Goal: Entertainment & Leisure: Consume media (video, audio)

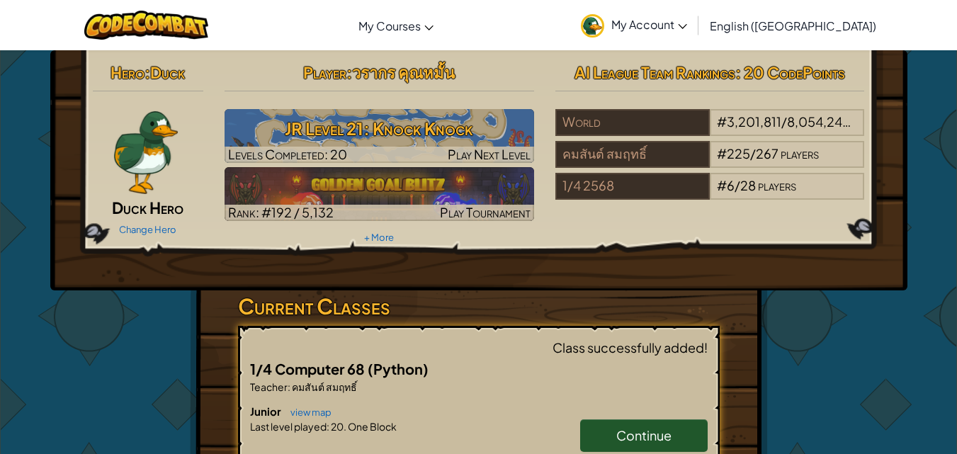
scroll to position [142, 0]
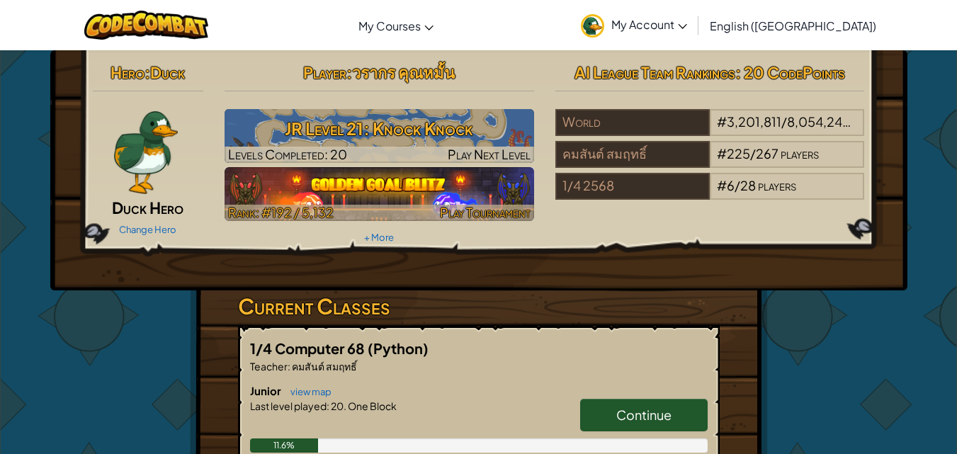
click at [450, 198] on img at bounding box center [378, 194] width 309 height 54
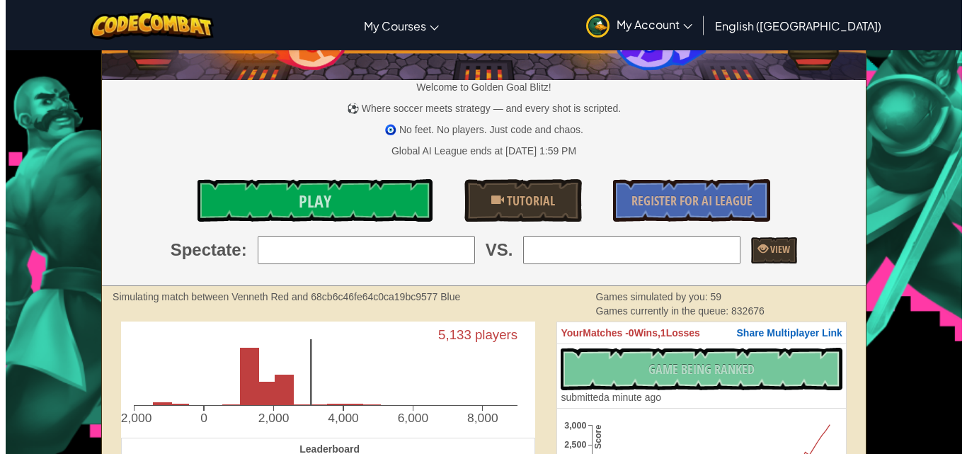
scroll to position [71, 0]
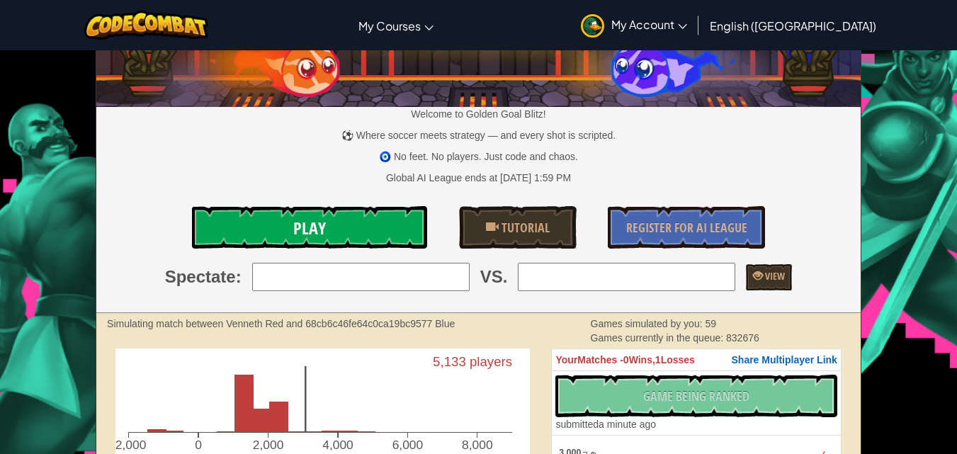
click at [381, 229] on link "Play" at bounding box center [310, 227] width 236 height 42
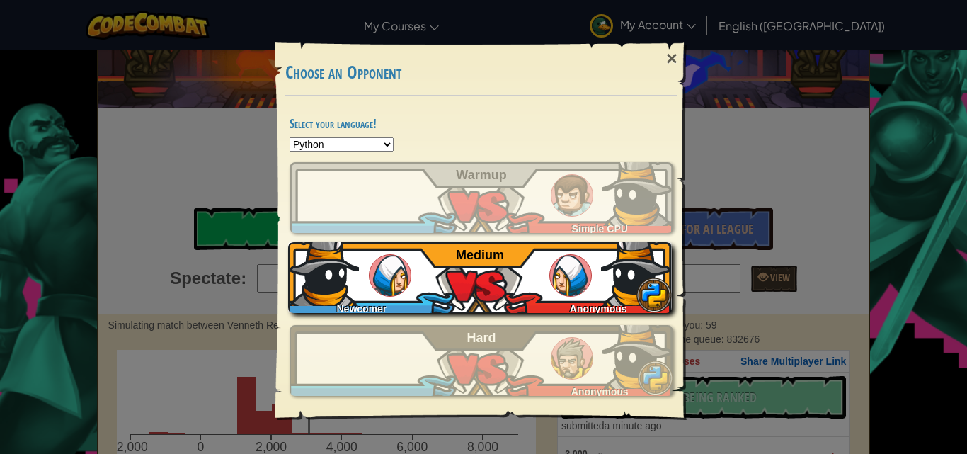
click at [442, 286] on div "Newcomer Anonymous Medium" at bounding box center [480, 277] width 384 height 71
